Goal: Transaction & Acquisition: Purchase product/service

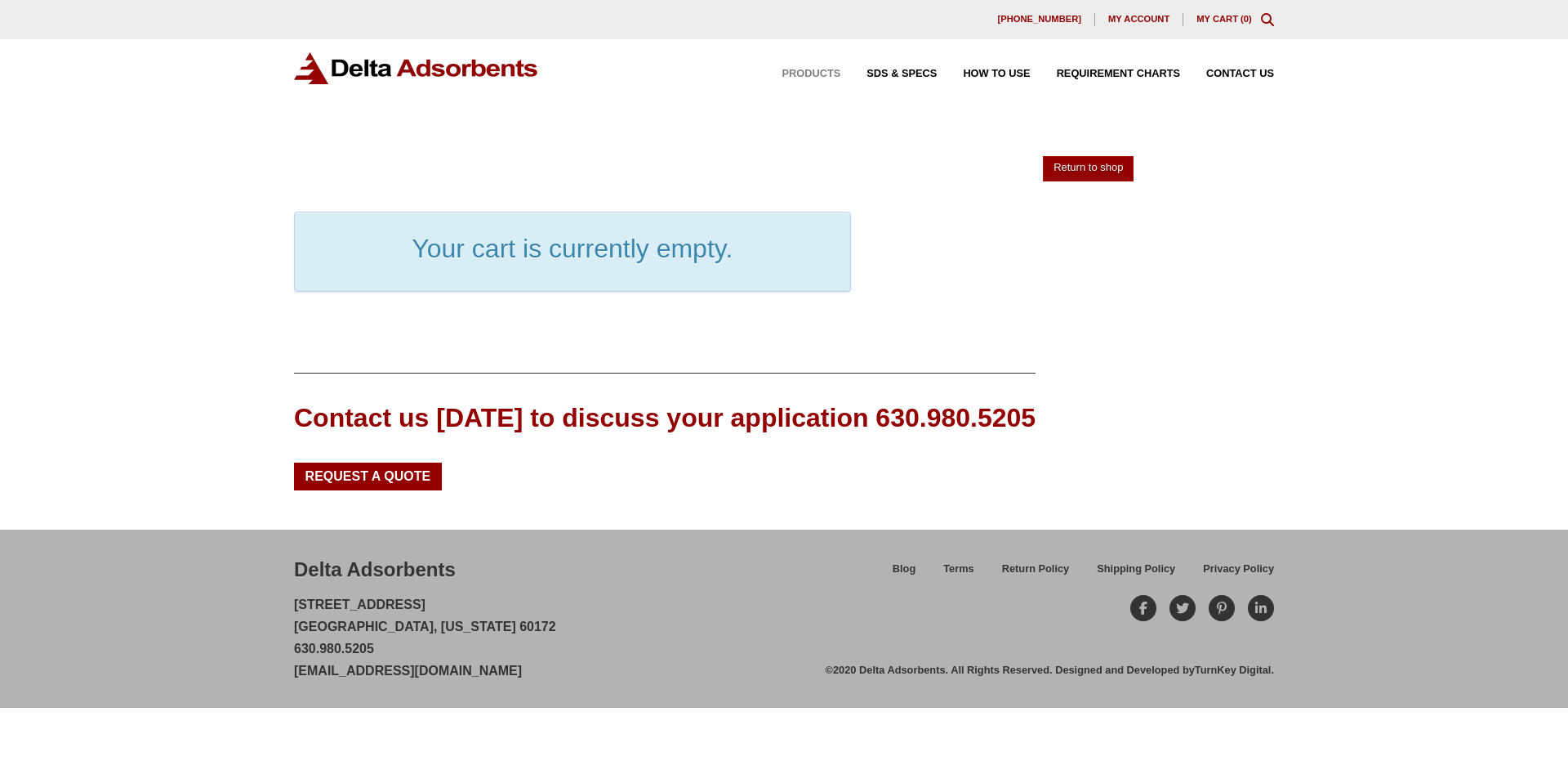
click at [822, 74] on span "Products" at bounding box center [812, 73] width 59 height 10
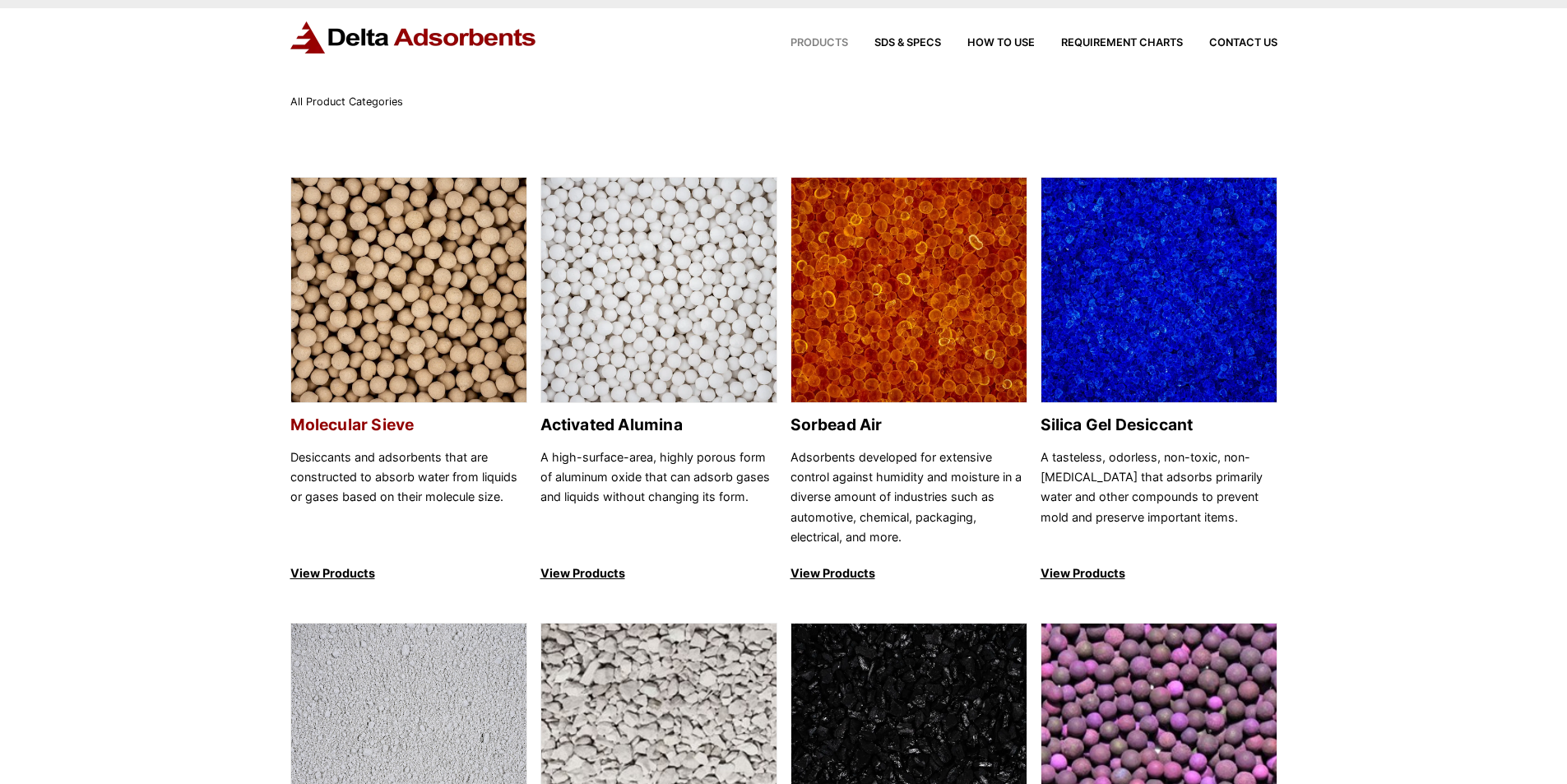
scroll to position [83, 0]
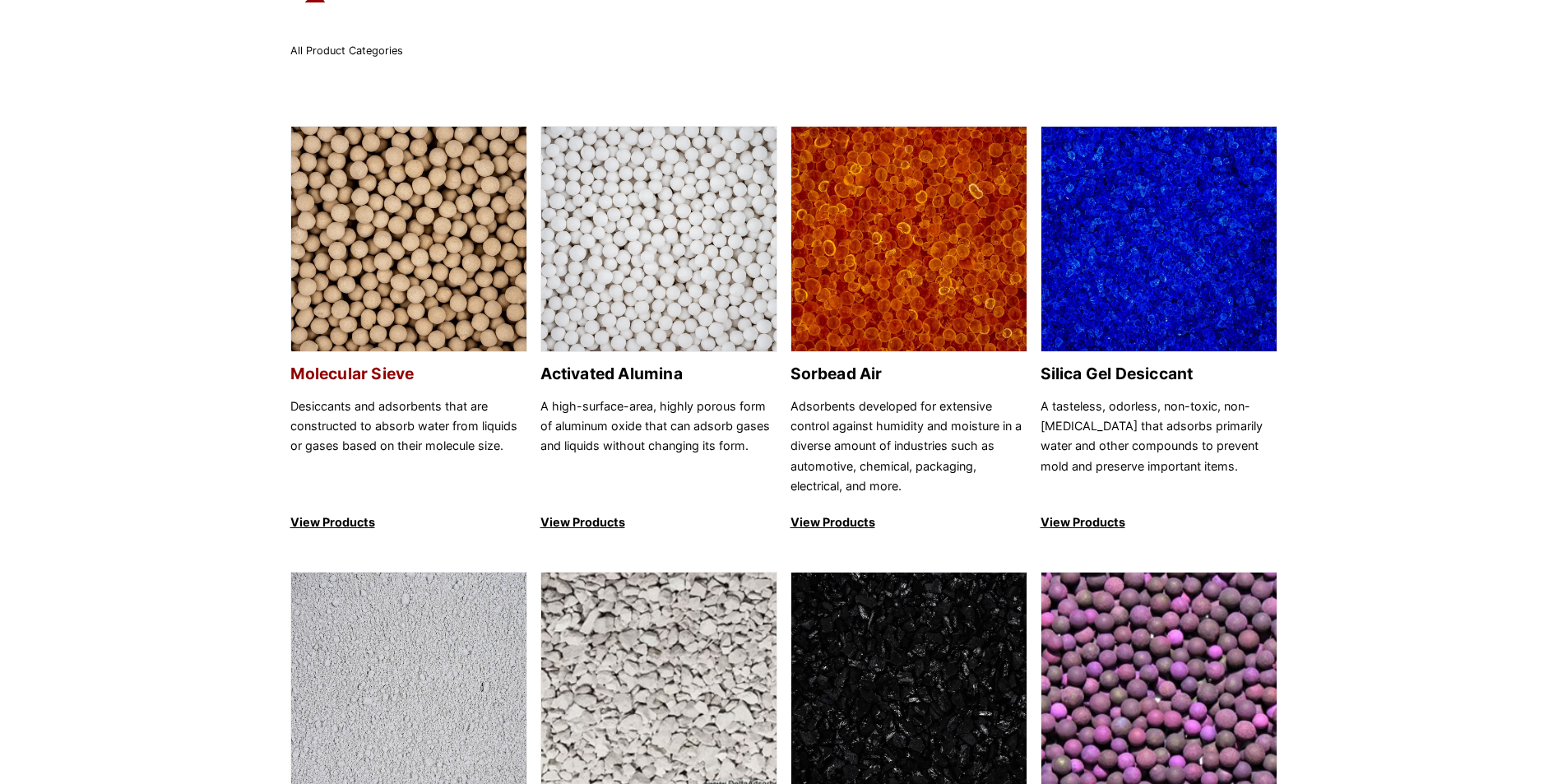
click at [452, 251] on img at bounding box center [409, 240] width 235 height 226
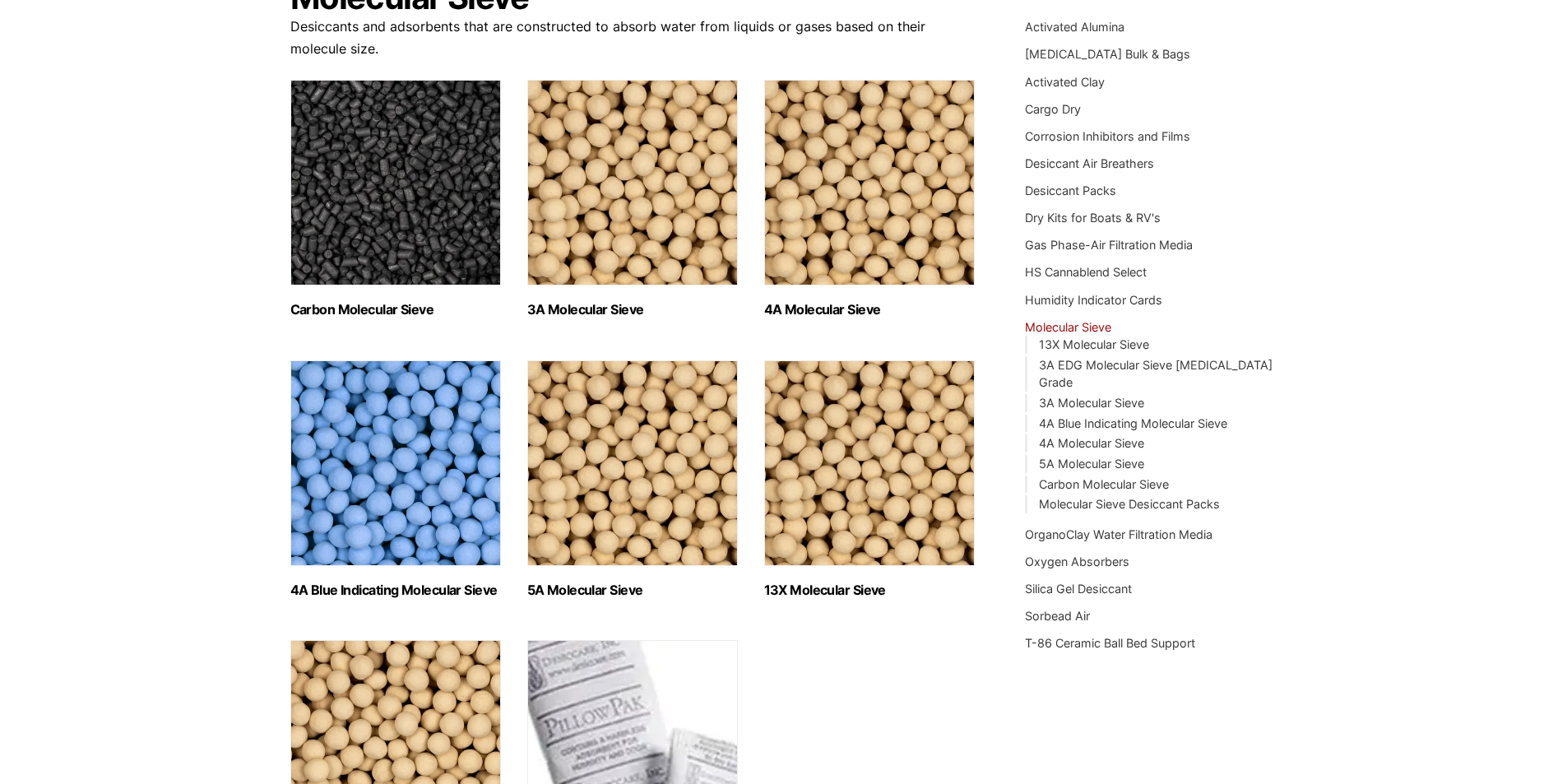
scroll to position [329, 0]
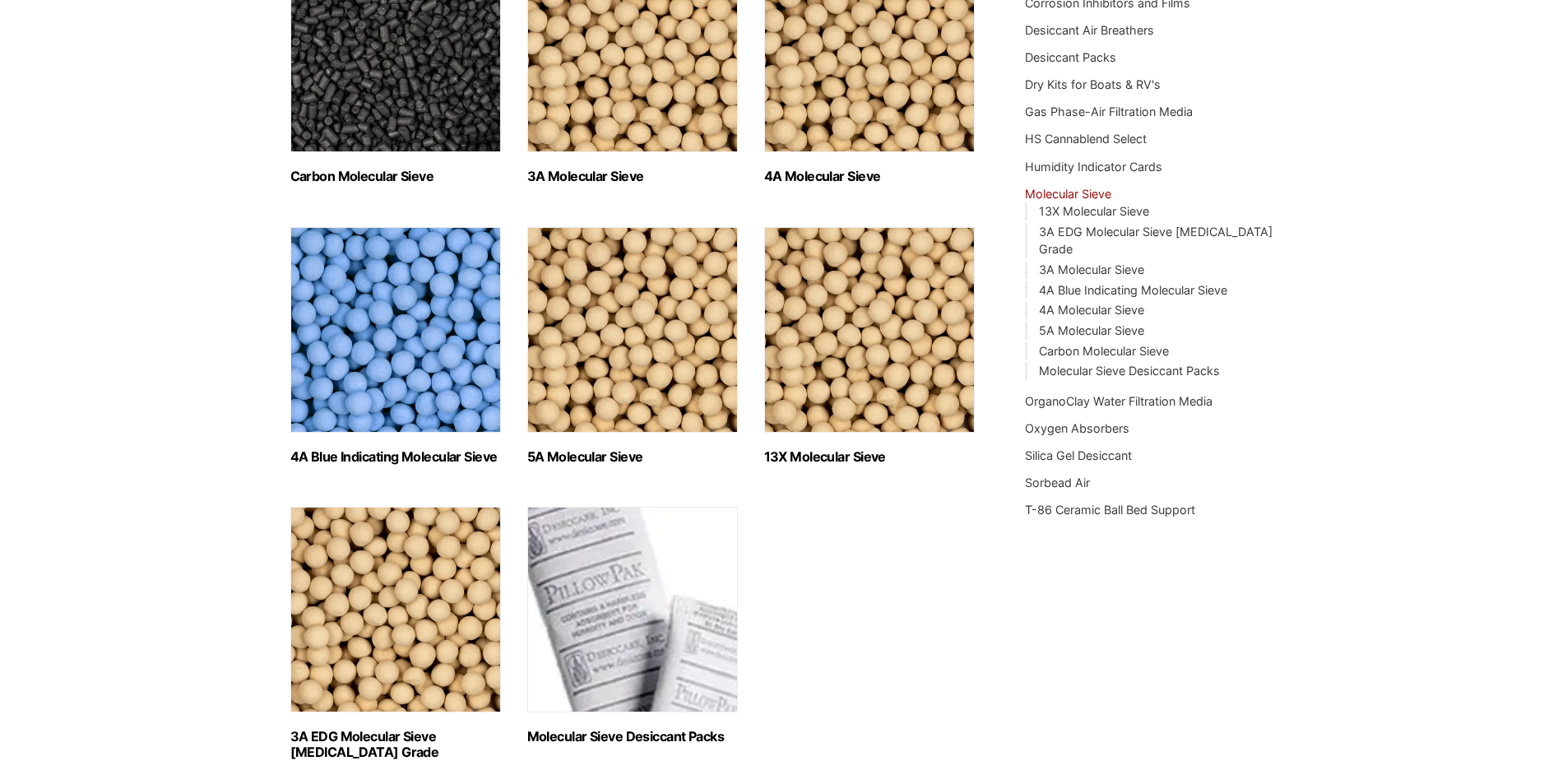
click at [815, 374] on img "Visit product category 13X Molecular Sieve" at bounding box center [870, 330] width 211 height 205
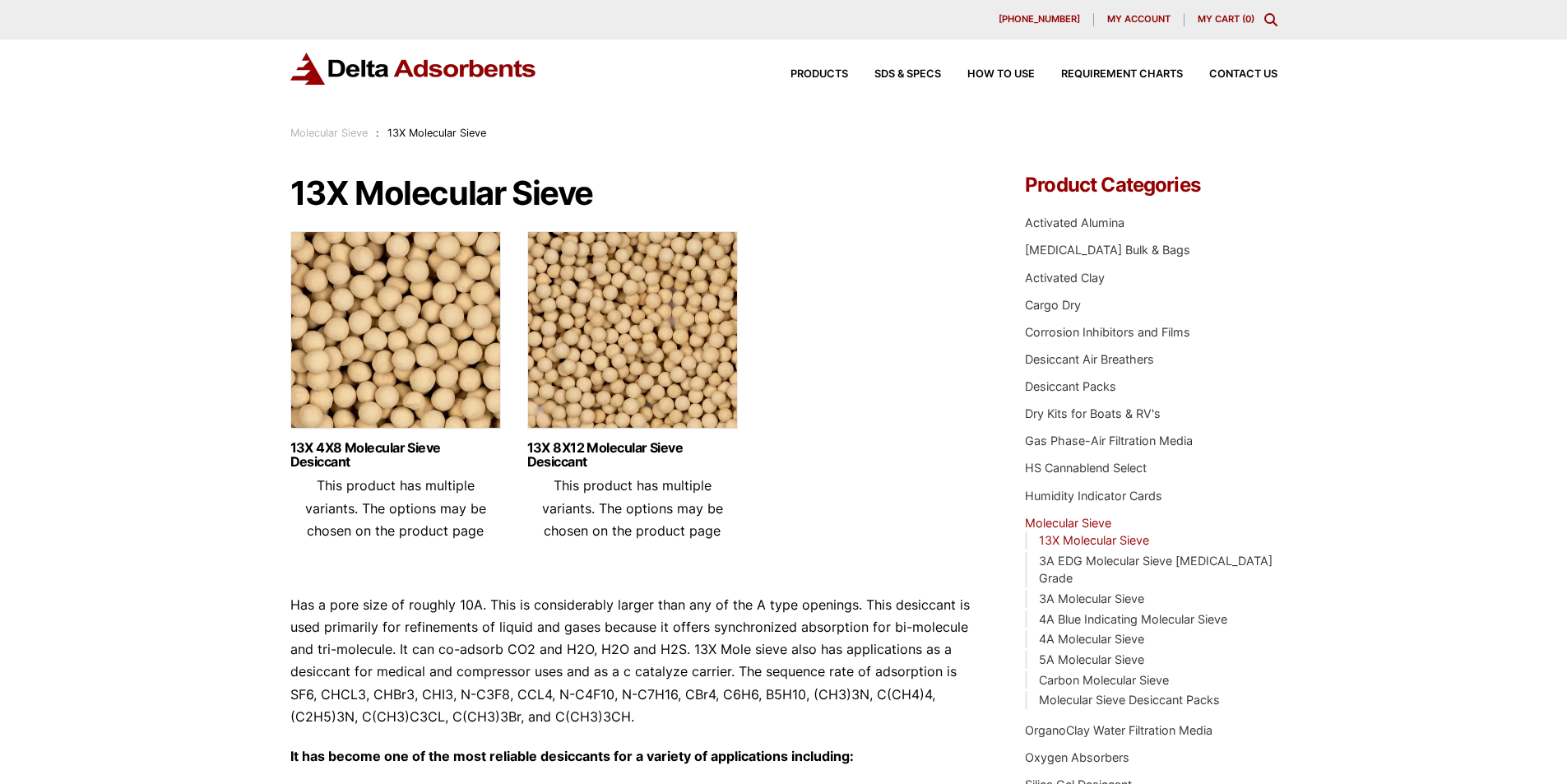
click at [407, 330] on img at bounding box center [396, 334] width 211 height 205
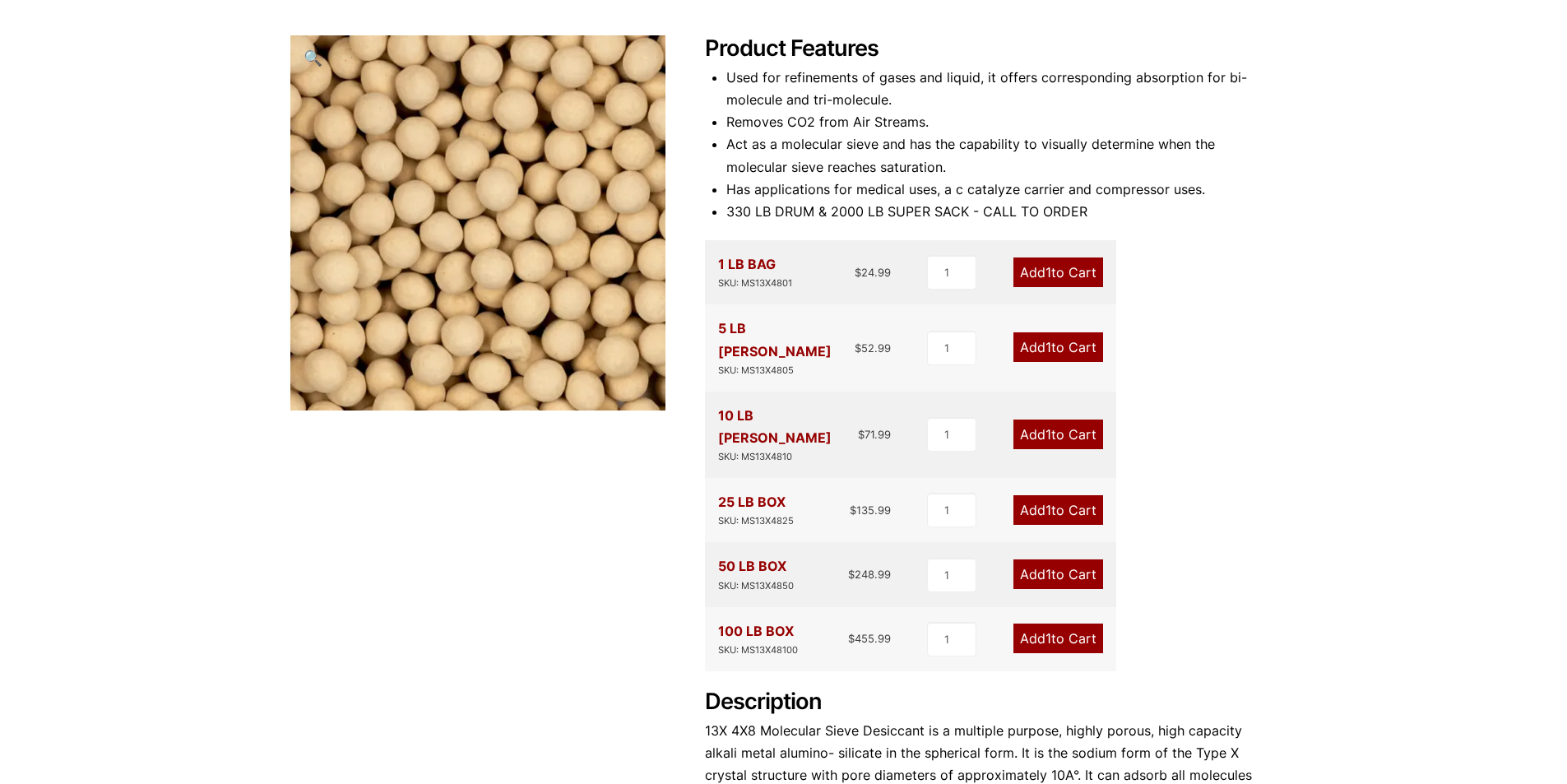
scroll to position [247, 0]
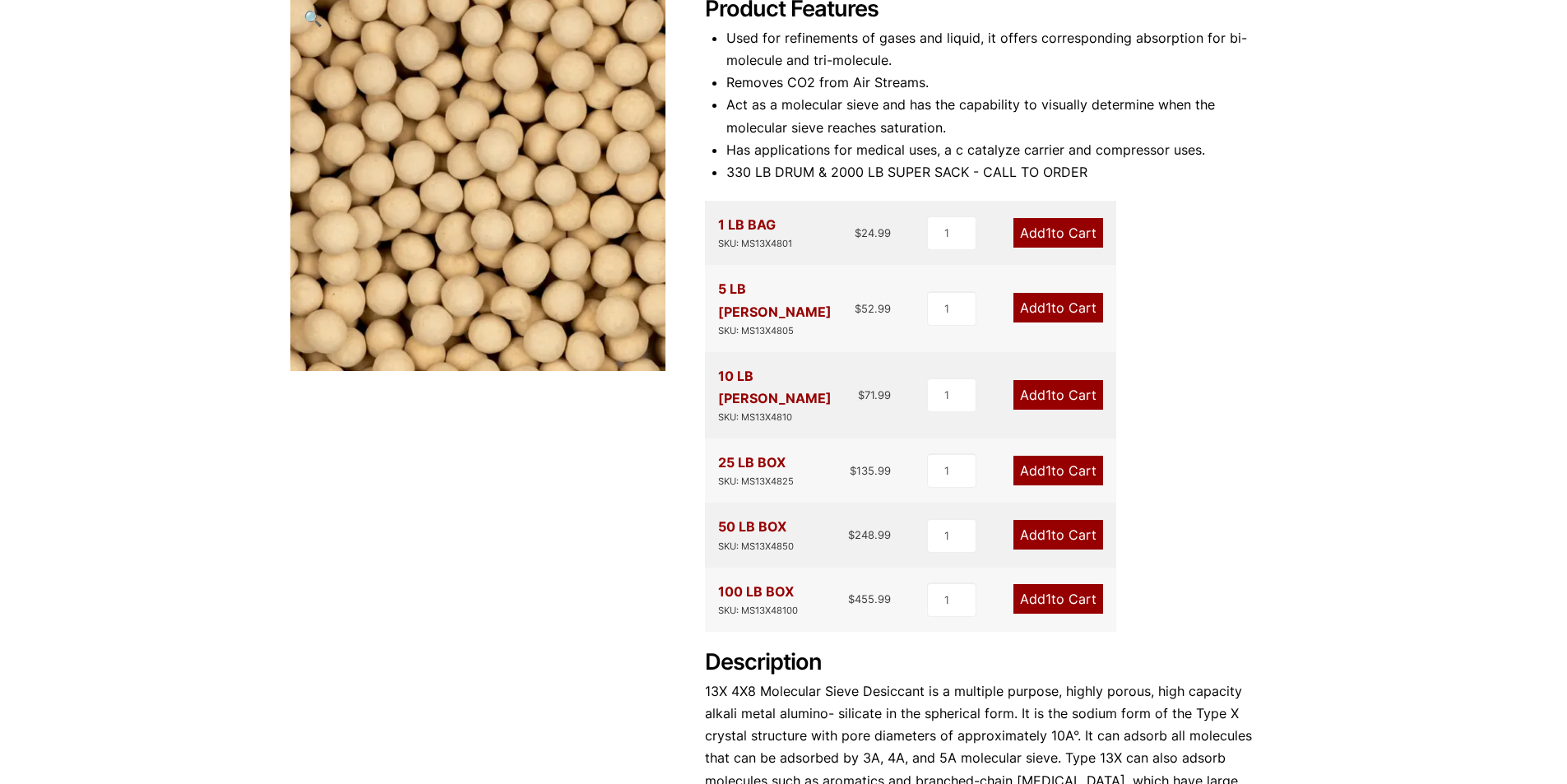
click at [1059, 519] on link "Add 1 to Cart" at bounding box center [1058, 534] width 90 height 30
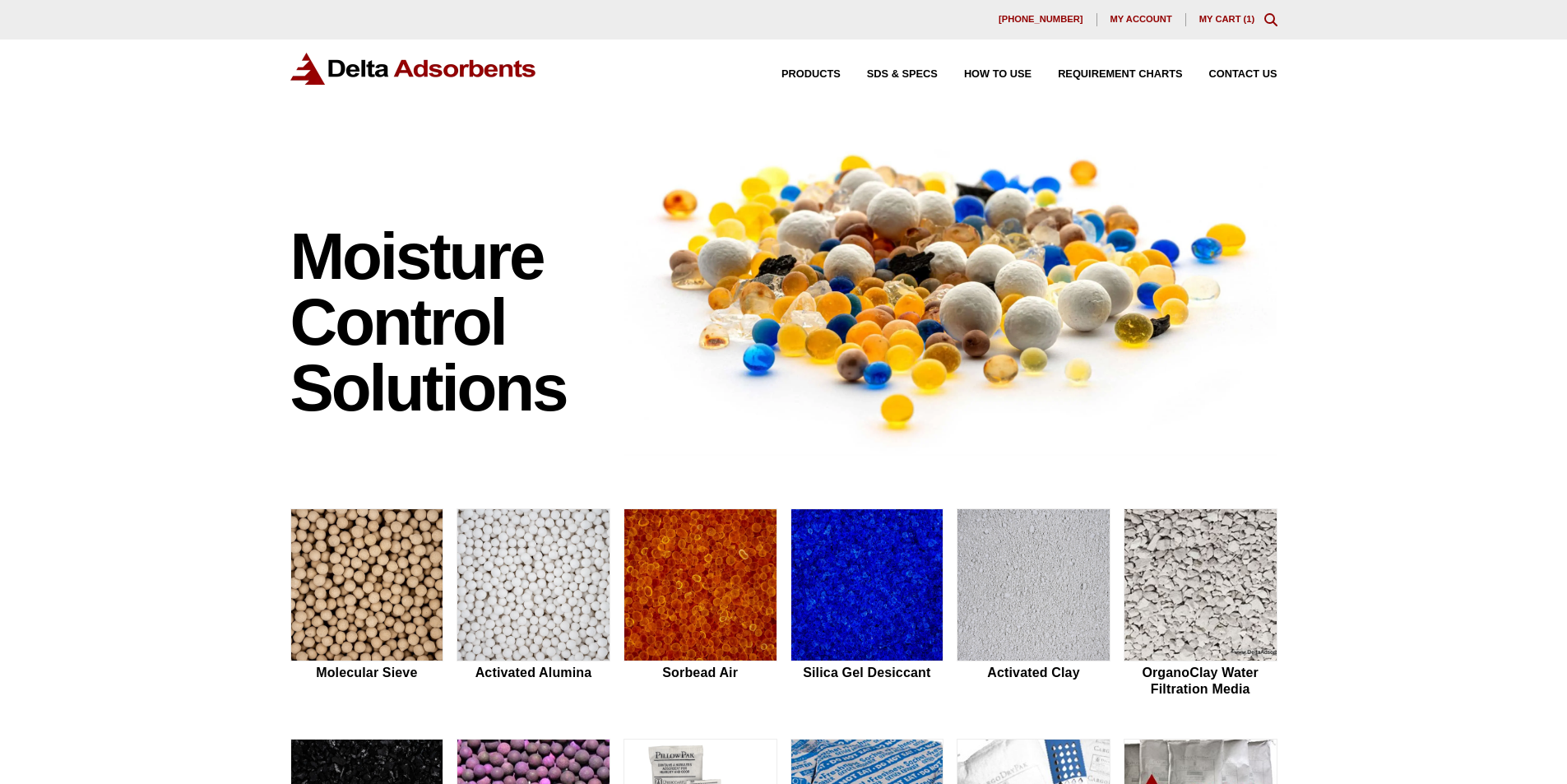
click at [1223, 23] on link "My Cart ( 1 )" at bounding box center [1227, 18] width 56 height 10
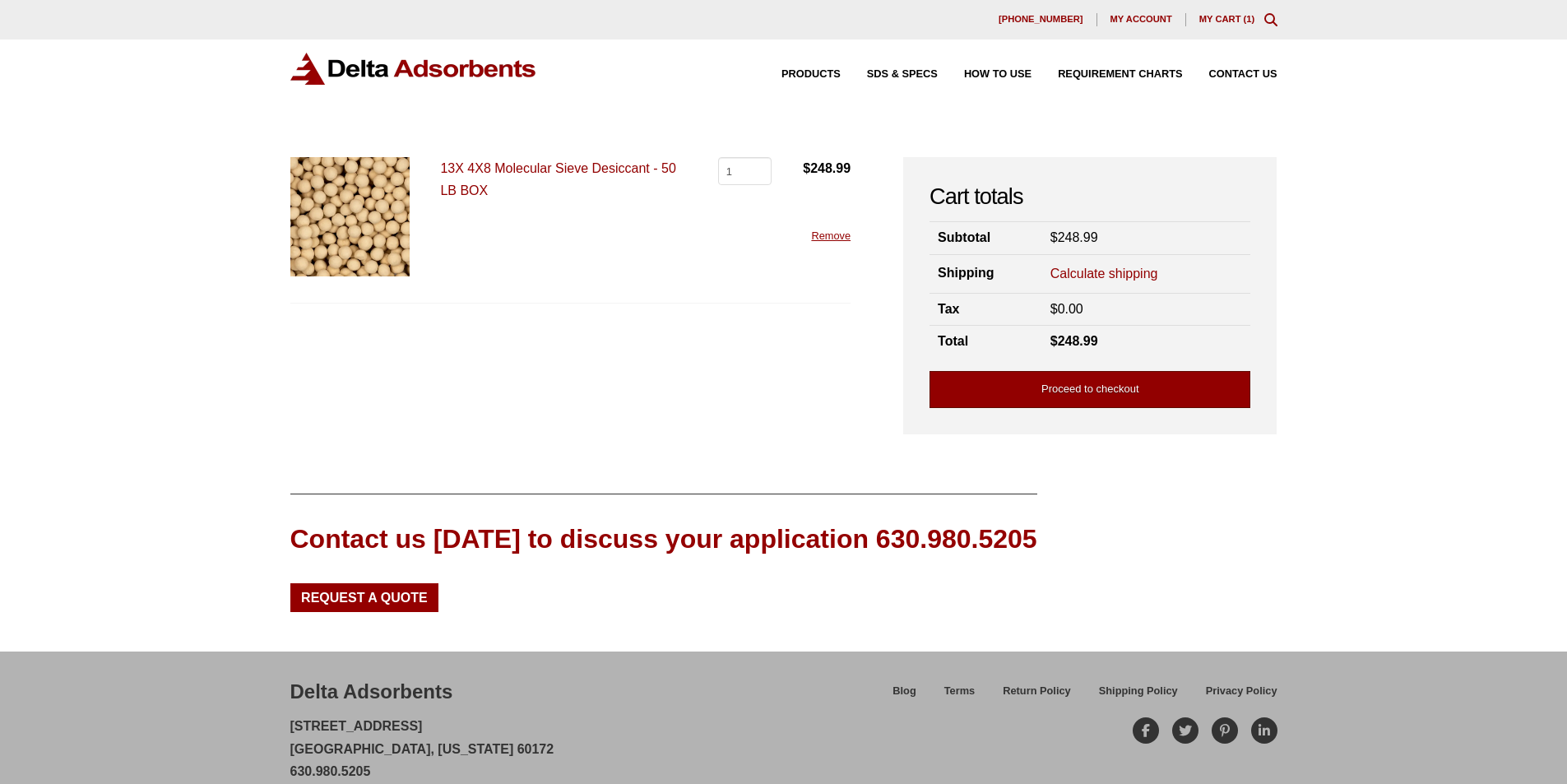
click at [1068, 391] on link "Proceed to checkout" at bounding box center [1090, 389] width 321 height 37
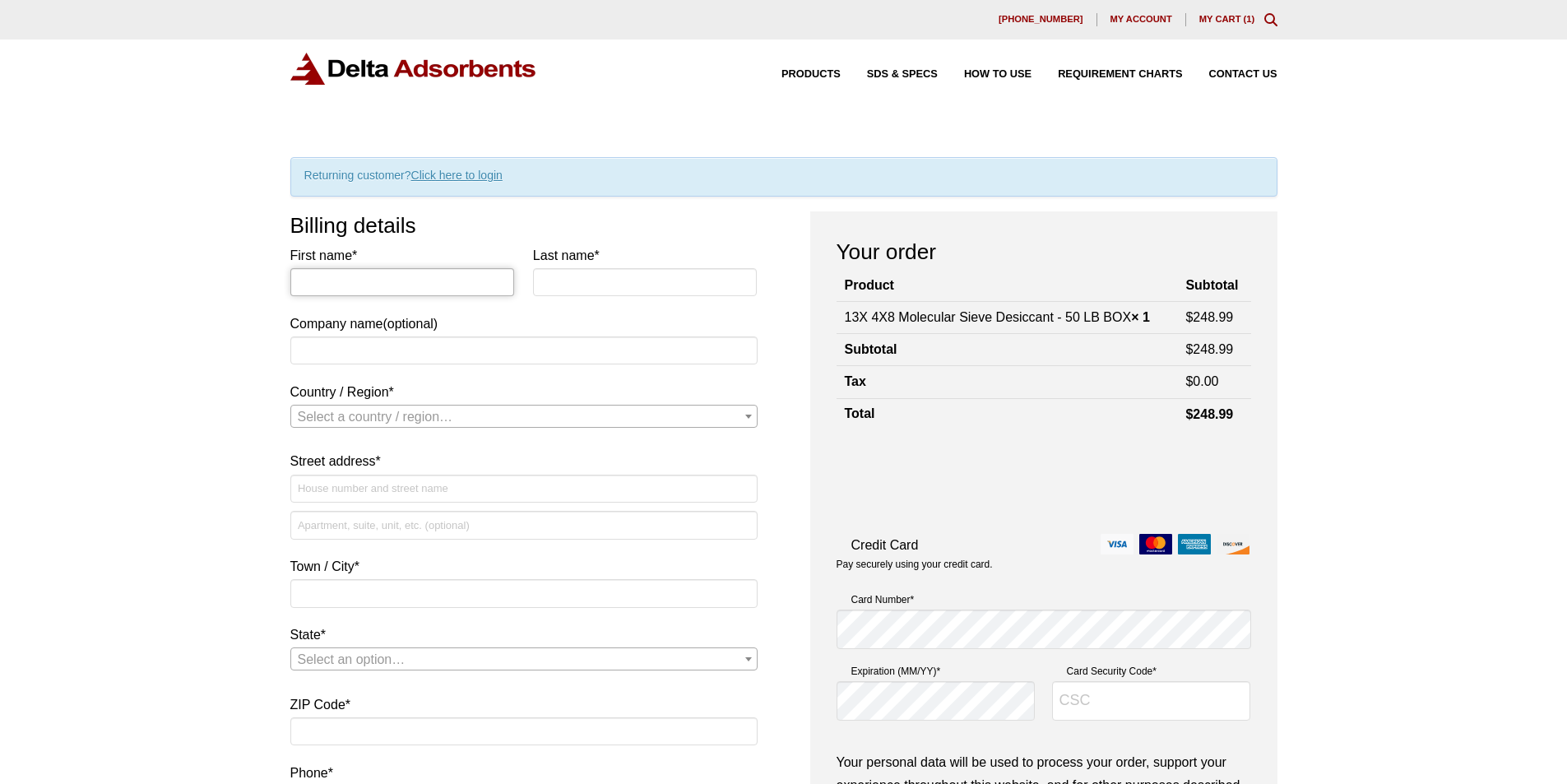
click at [430, 273] on input "First name *" at bounding box center [403, 282] width 225 height 28
type input "Jake"
type input "Milliken"
type input "Luminescence Labs"
select select "US"
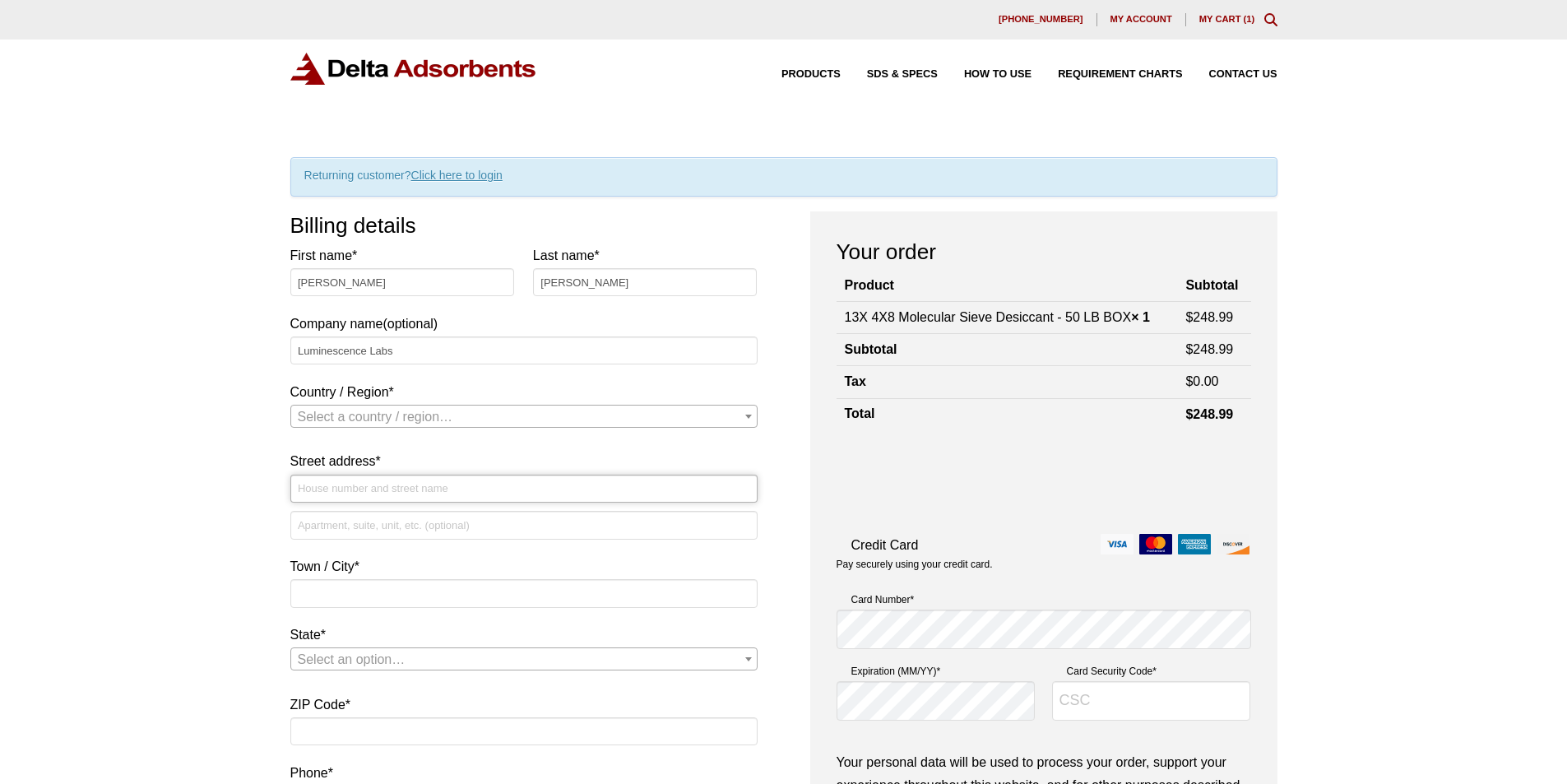
type input "[STREET_ADDRESS]"
type input "Suite D305"
type input "Evergreen"
type input "80439"
type input "3033015573"
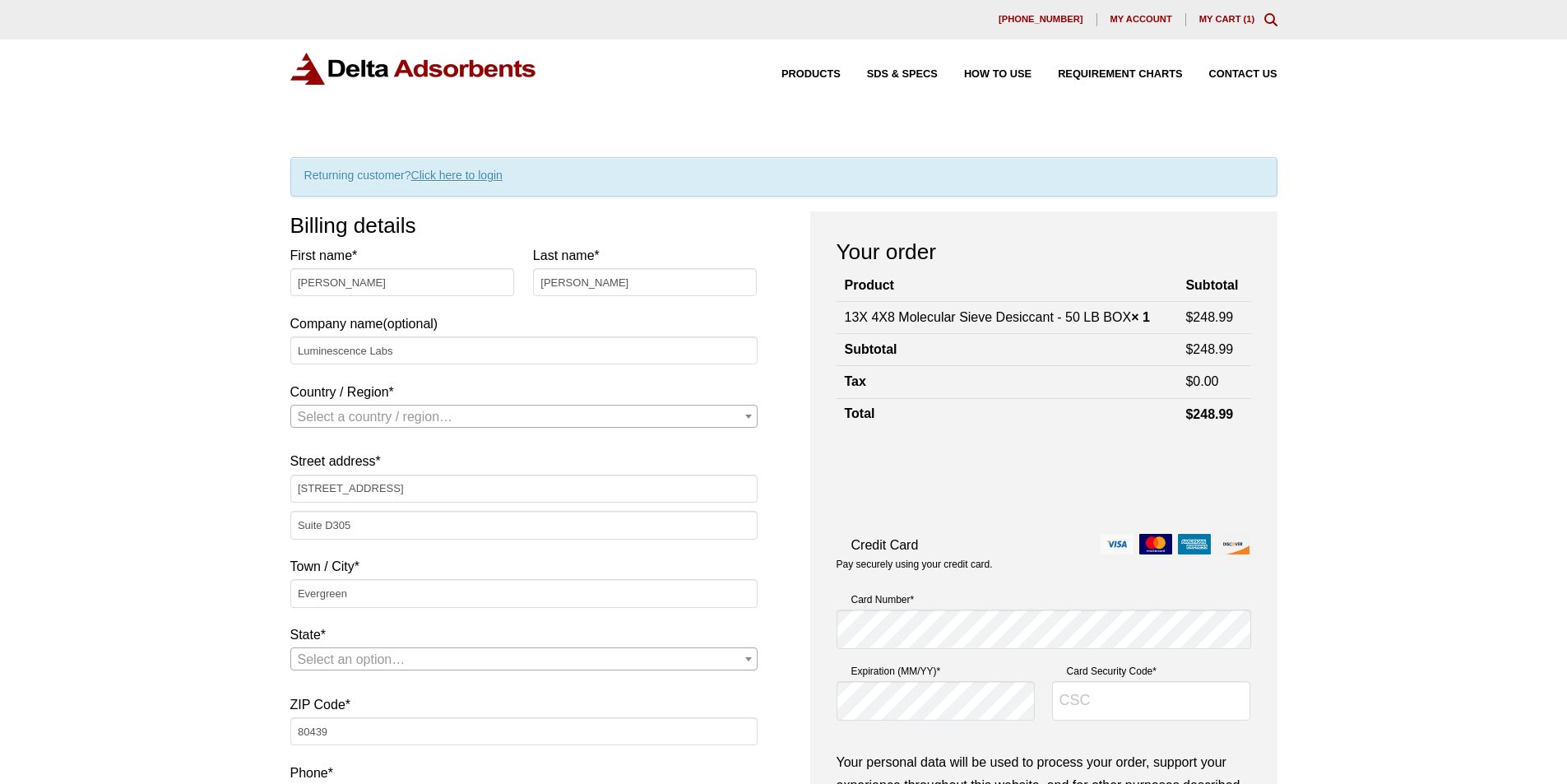
type input "[EMAIL_ADDRESS][DOMAIN_NAME]"
select select "US"
select select "CO"
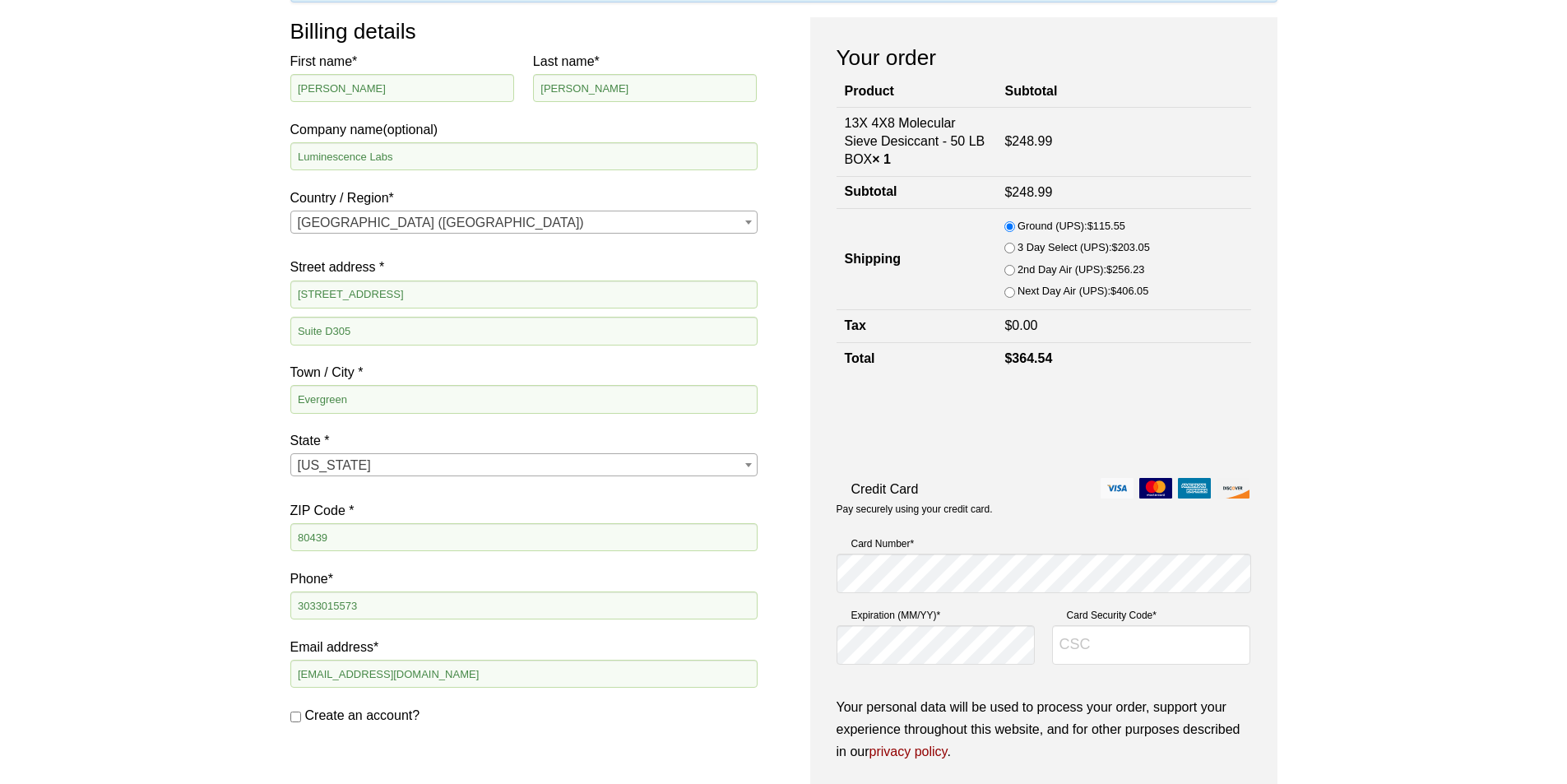
scroll to position [164, 0]
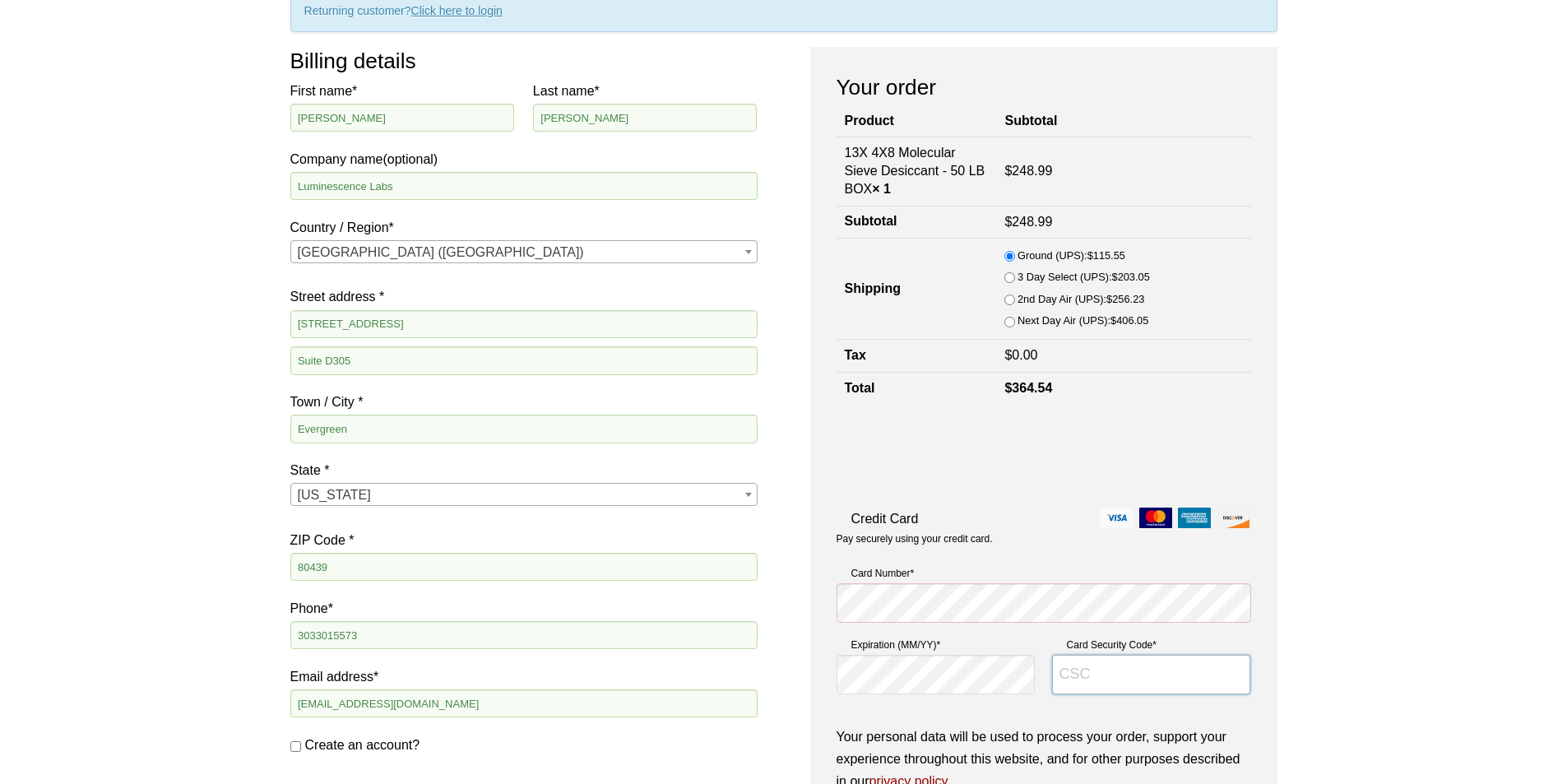
type input "206"
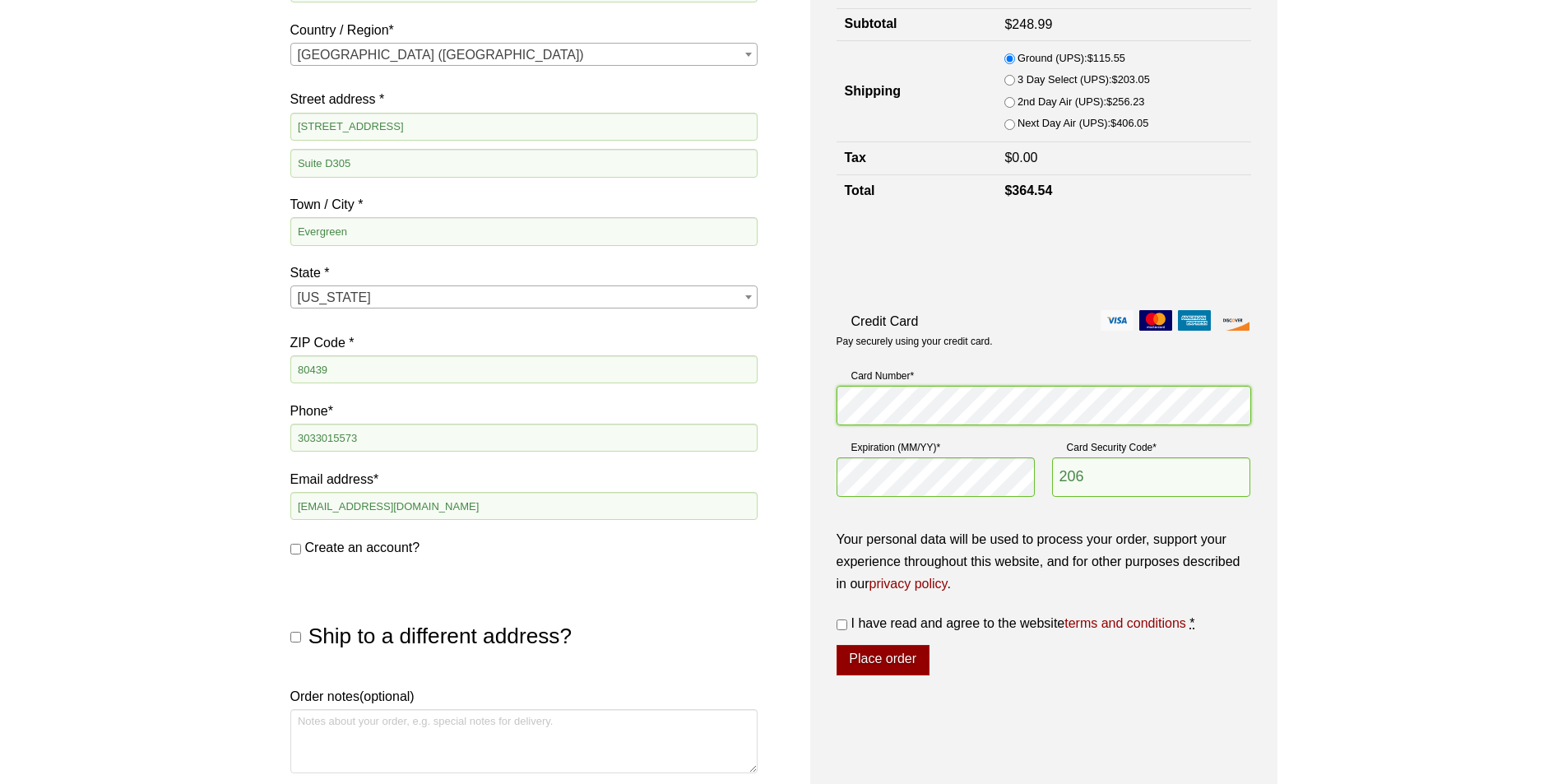
scroll to position [412, 0]
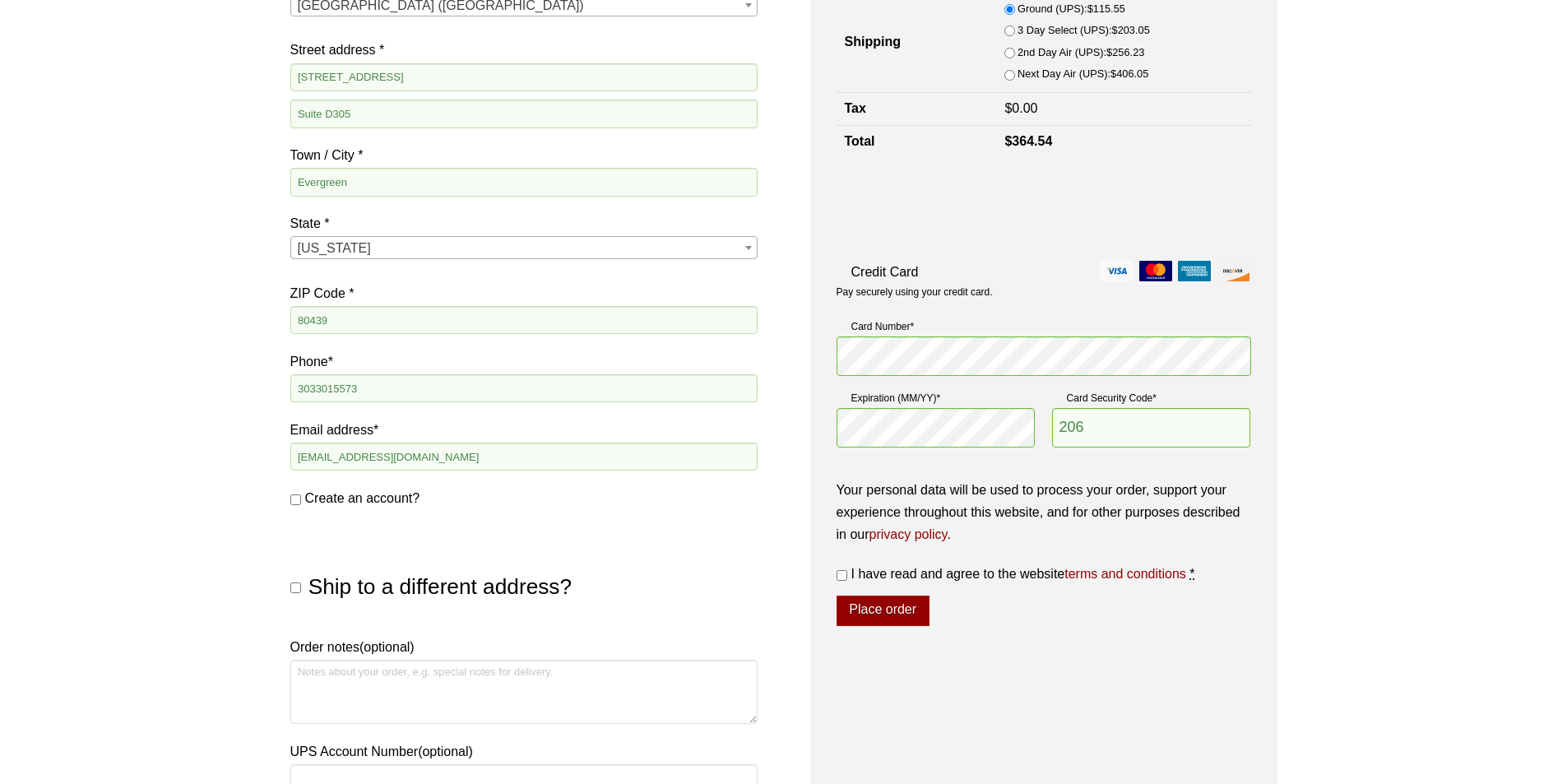
click at [847, 576] on label "I have read and agree to the website terms and conditions *" at bounding box center [1044, 573] width 414 height 23
click at [847, 576] on input "I have read and agree to the website terms and conditions *" at bounding box center [842, 575] width 10 height 10
checkbox input "true"
click at [867, 606] on button "Place order" at bounding box center [883, 611] width 93 height 31
